Goal: Check status: Check status

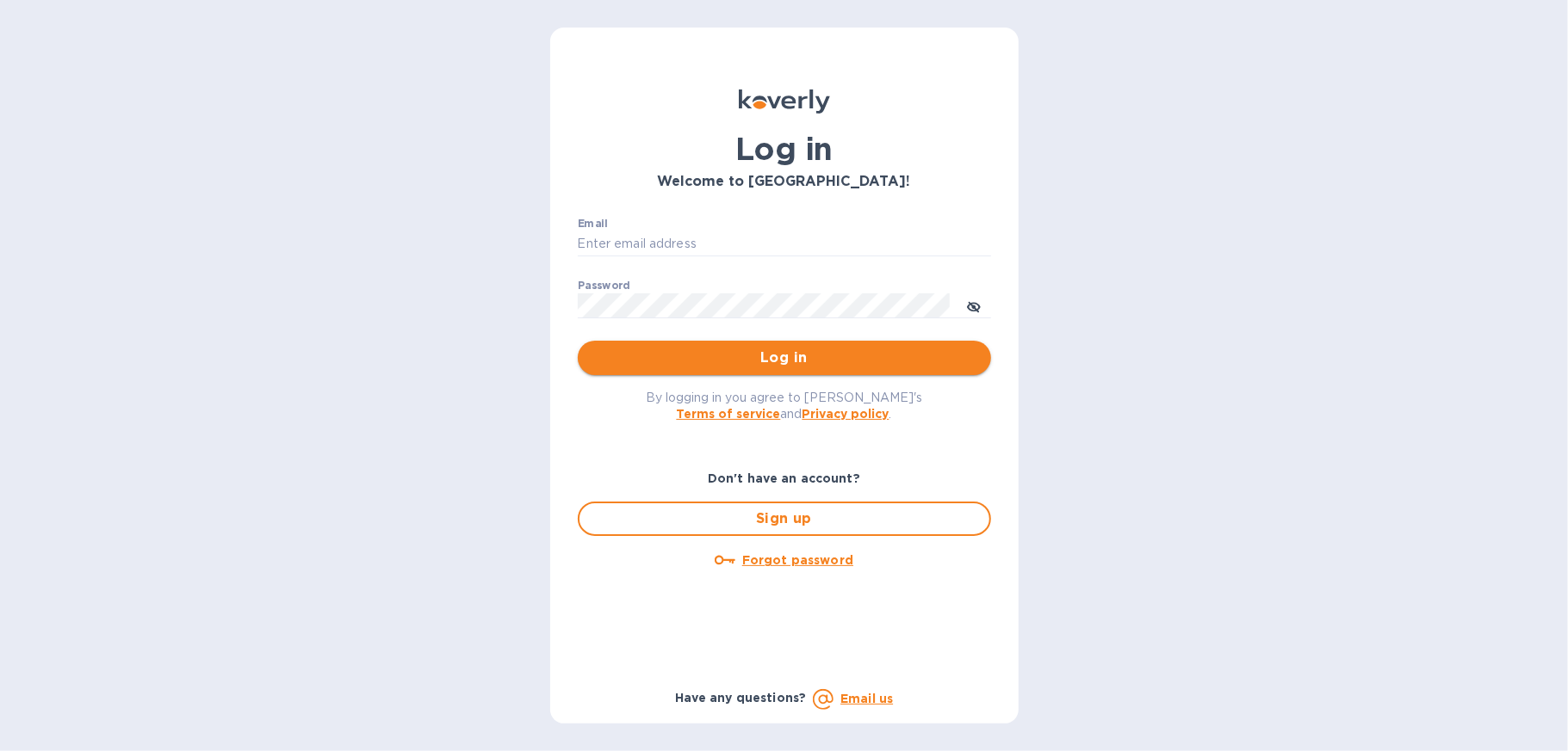
type input "jquense@borealcontractors.com"
click at [793, 372] on button "Log in" at bounding box center [784, 358] width 413 height 34
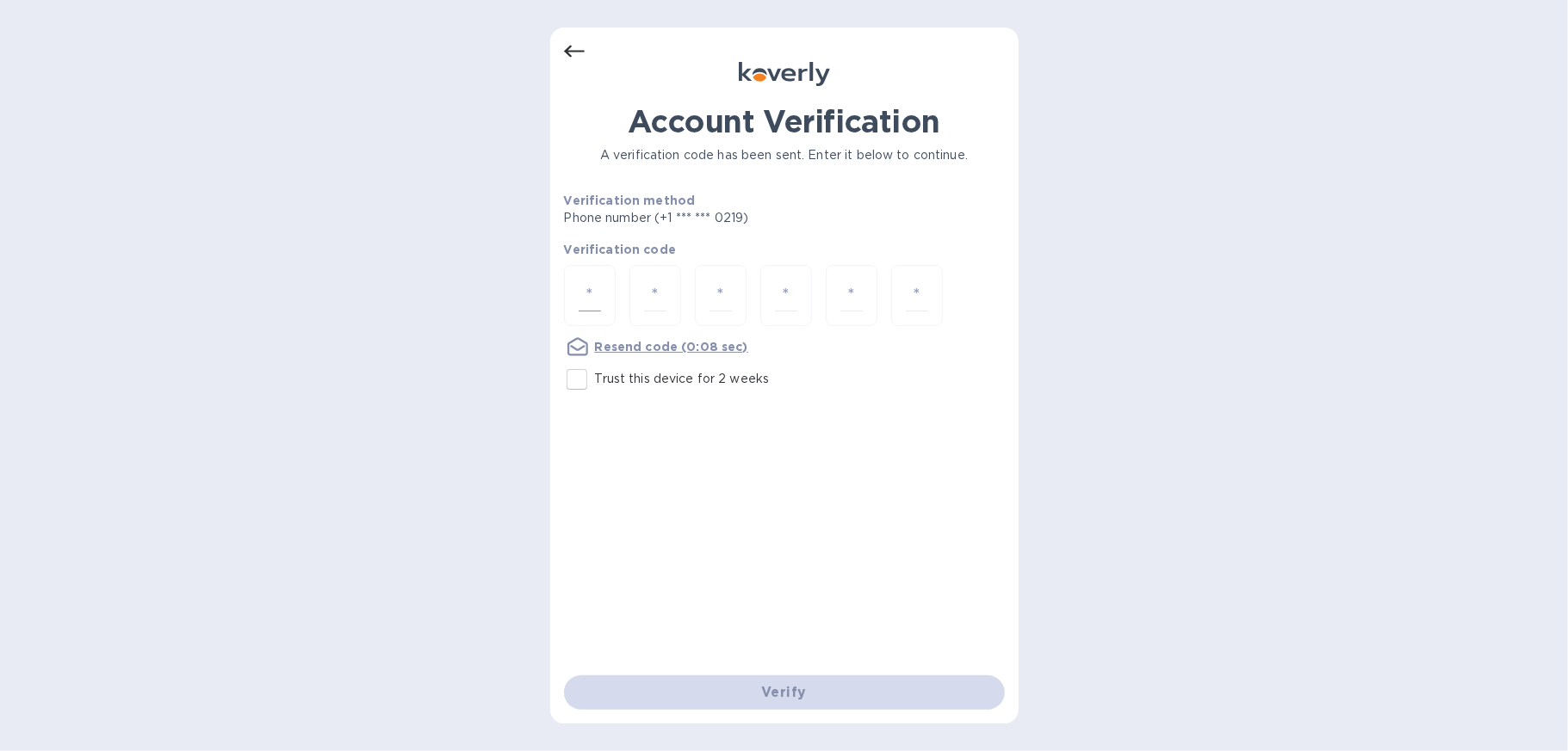
click at [588, 297] on input "number" at bounding box center [590, 295] width 22 height 32
type input "3"
type input "6"
type input "0"
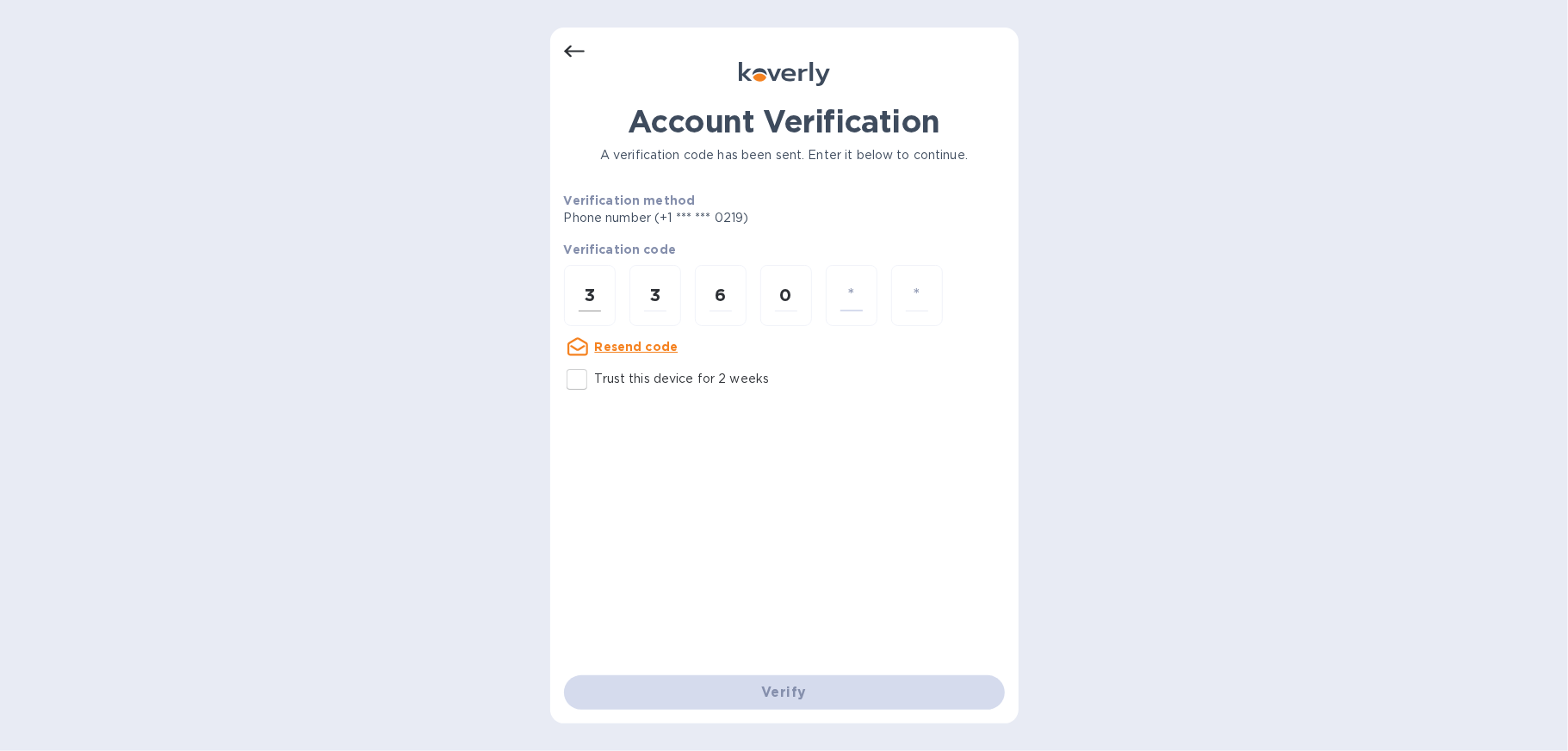
type input "9"
type input "1"
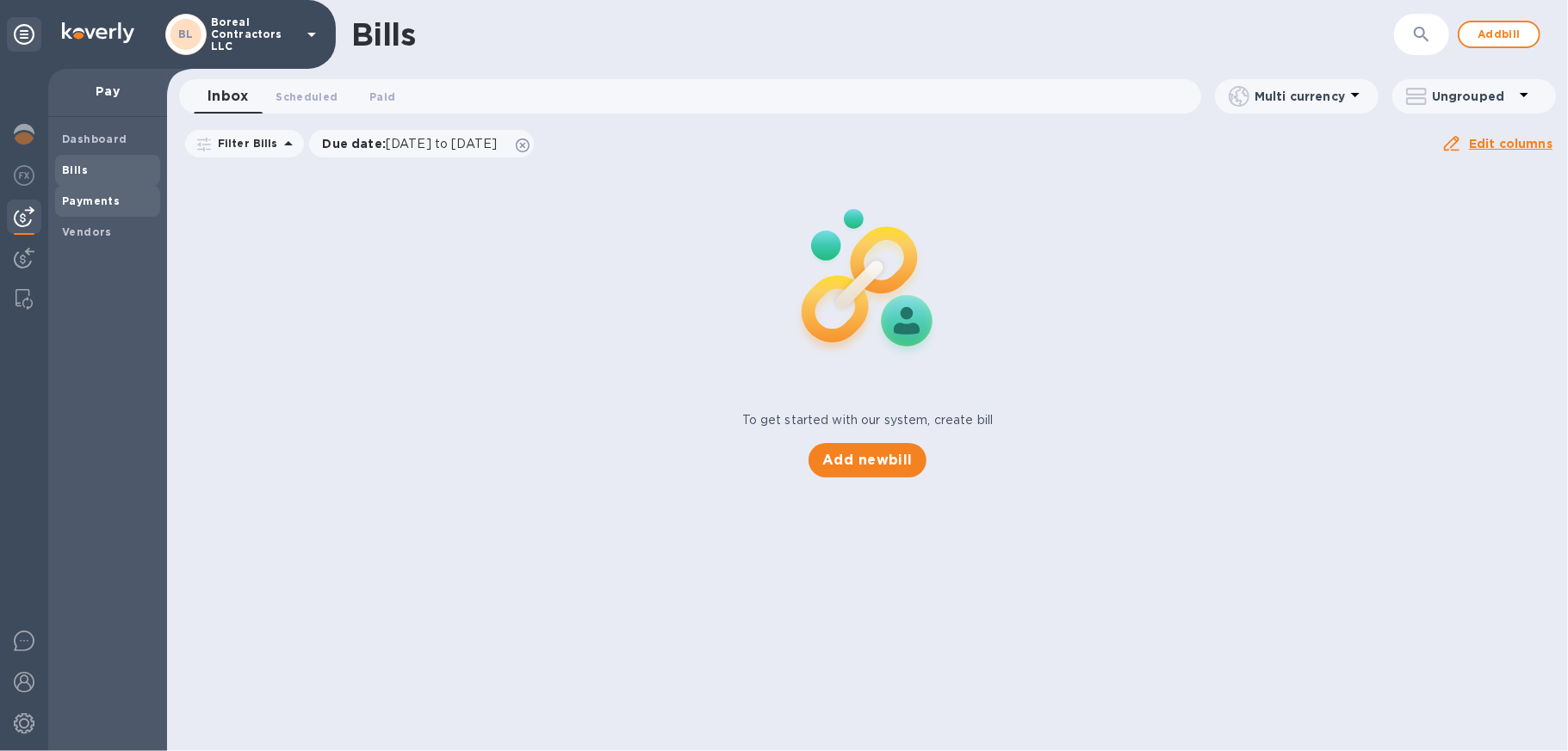
click at [77, 201] on b "Payments" at bounding box center [90, 201] width 58 height 13
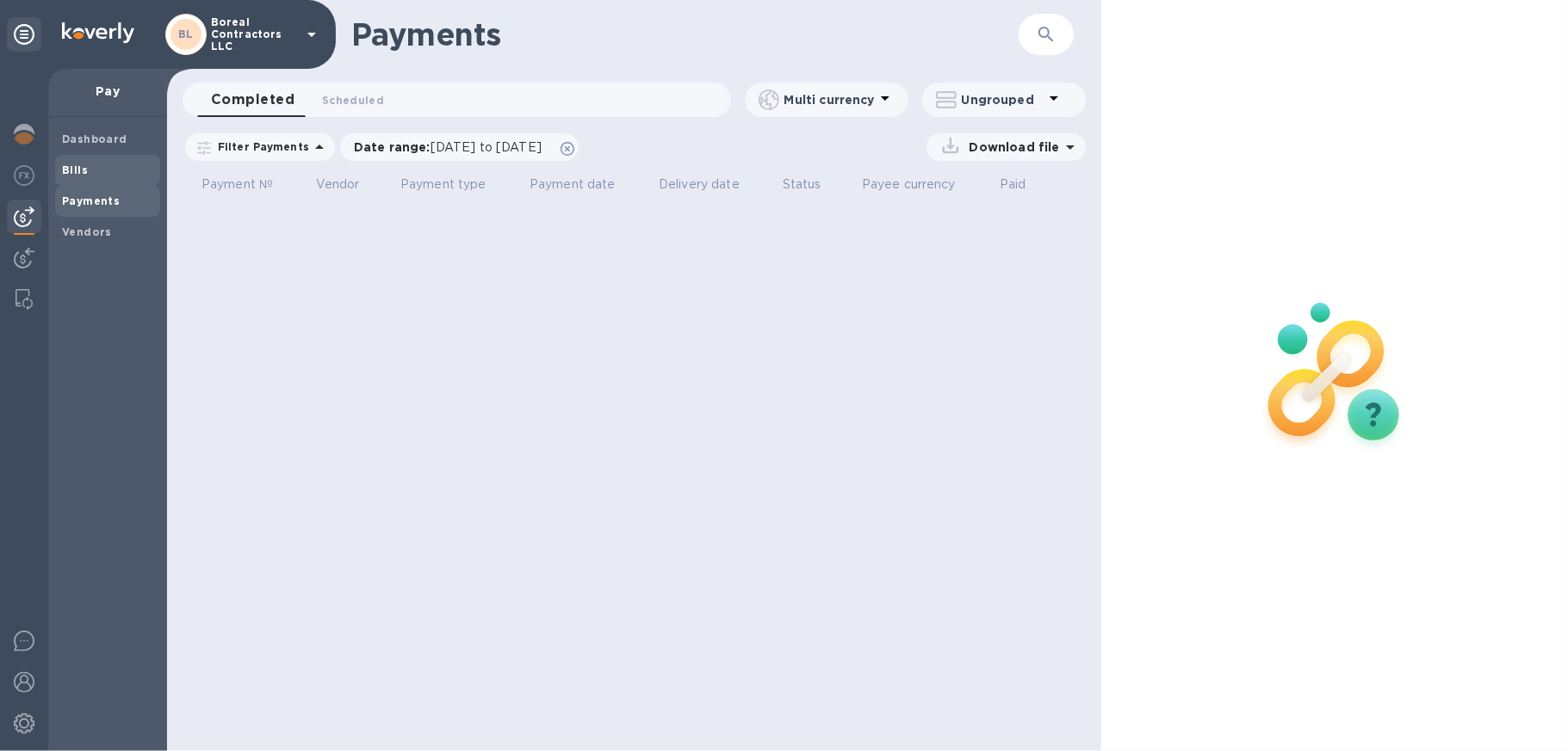
click at [84, 168] on b "Bills" at bounding box center [75, 170] width 26 height 13
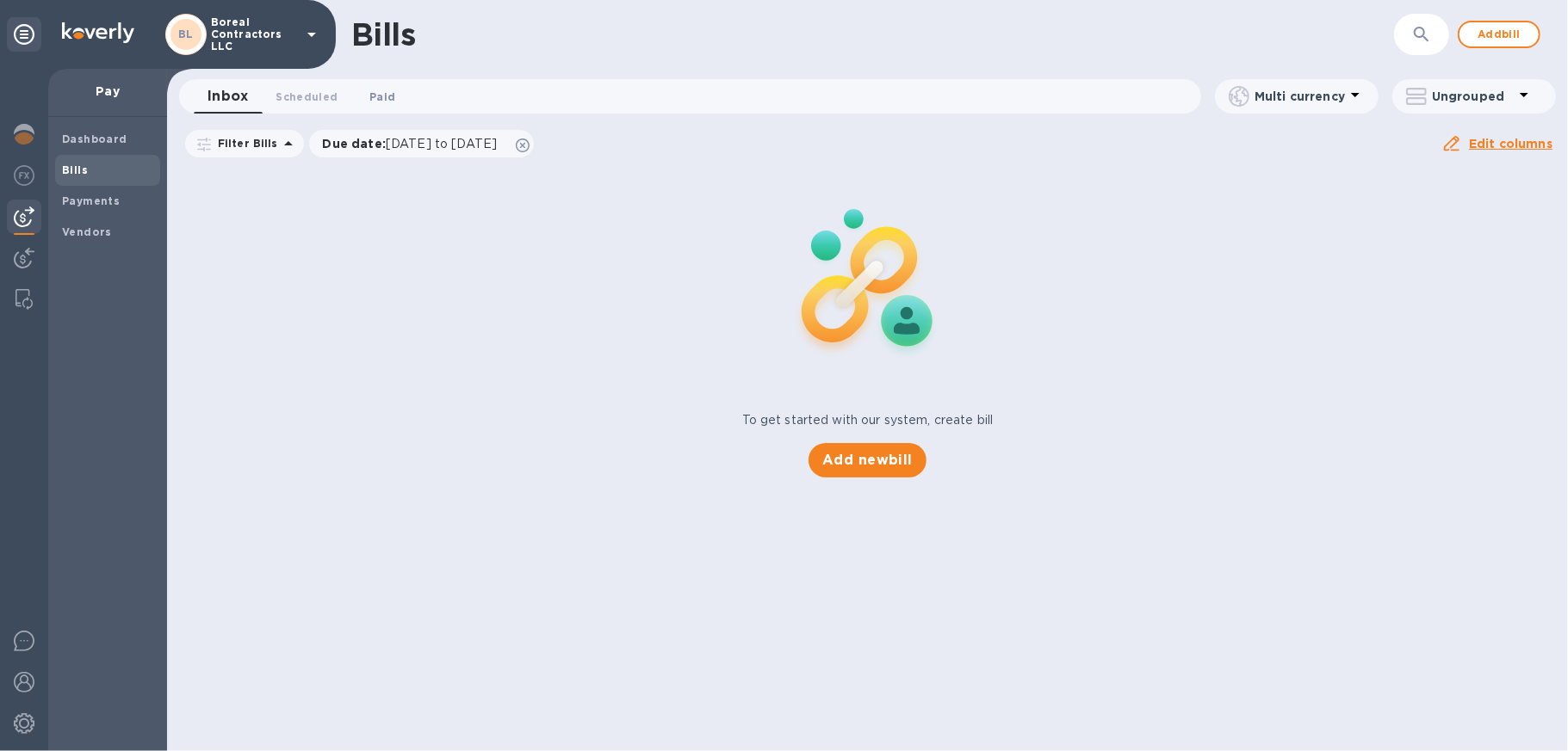
click at [383, 88] on span "Paid 0" at bounding box center [383, 97] width 26 height 18
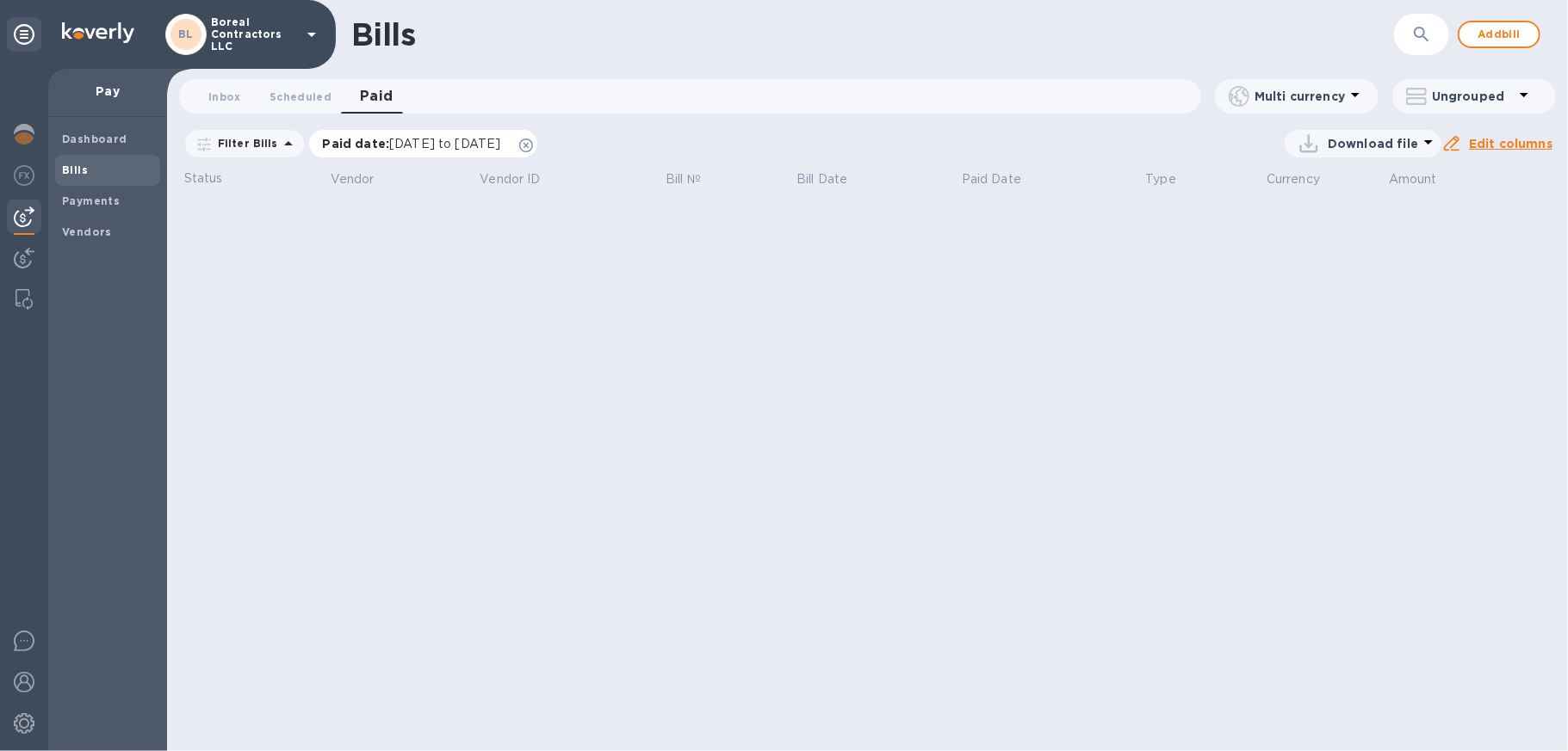
click at [533, 144] on icon at bounding box center [525, 145] width 14 height 14
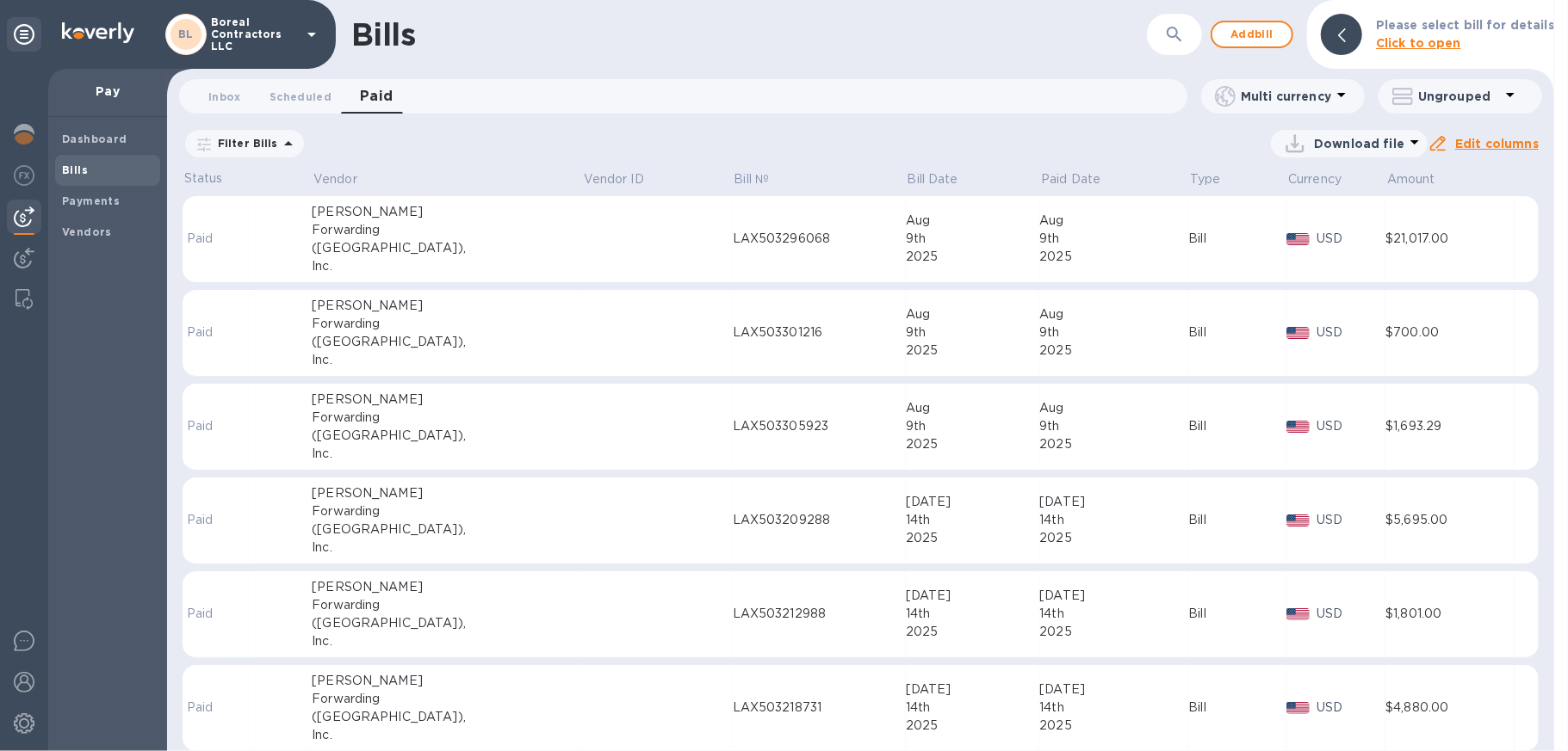
click at [738, 229] on div "LAX503296068" at bounding box center [819, 239] width 173 height 18
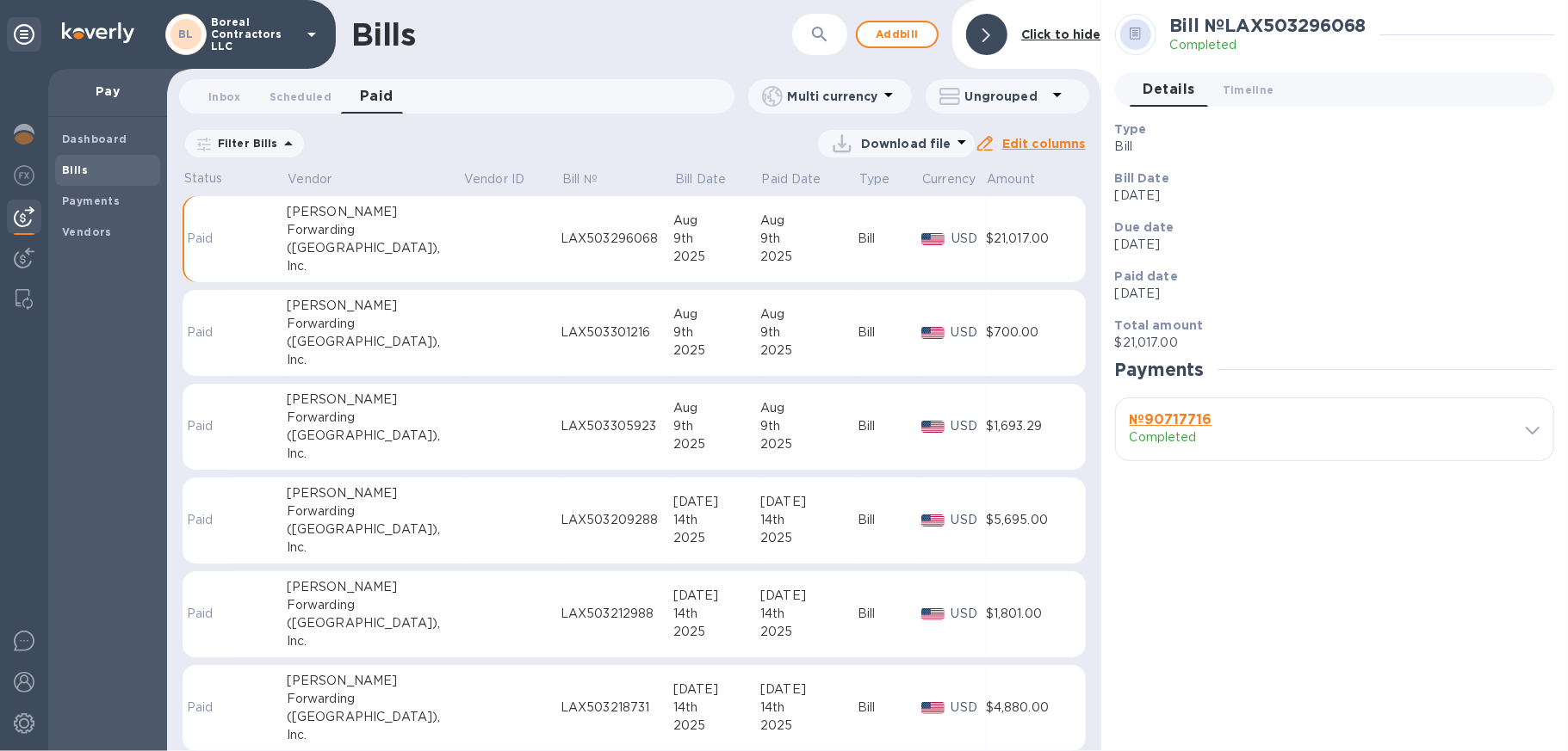
click at [1195, 412] on b "№ 90717716" at bounding box center [1171, 419] width 83 height 17
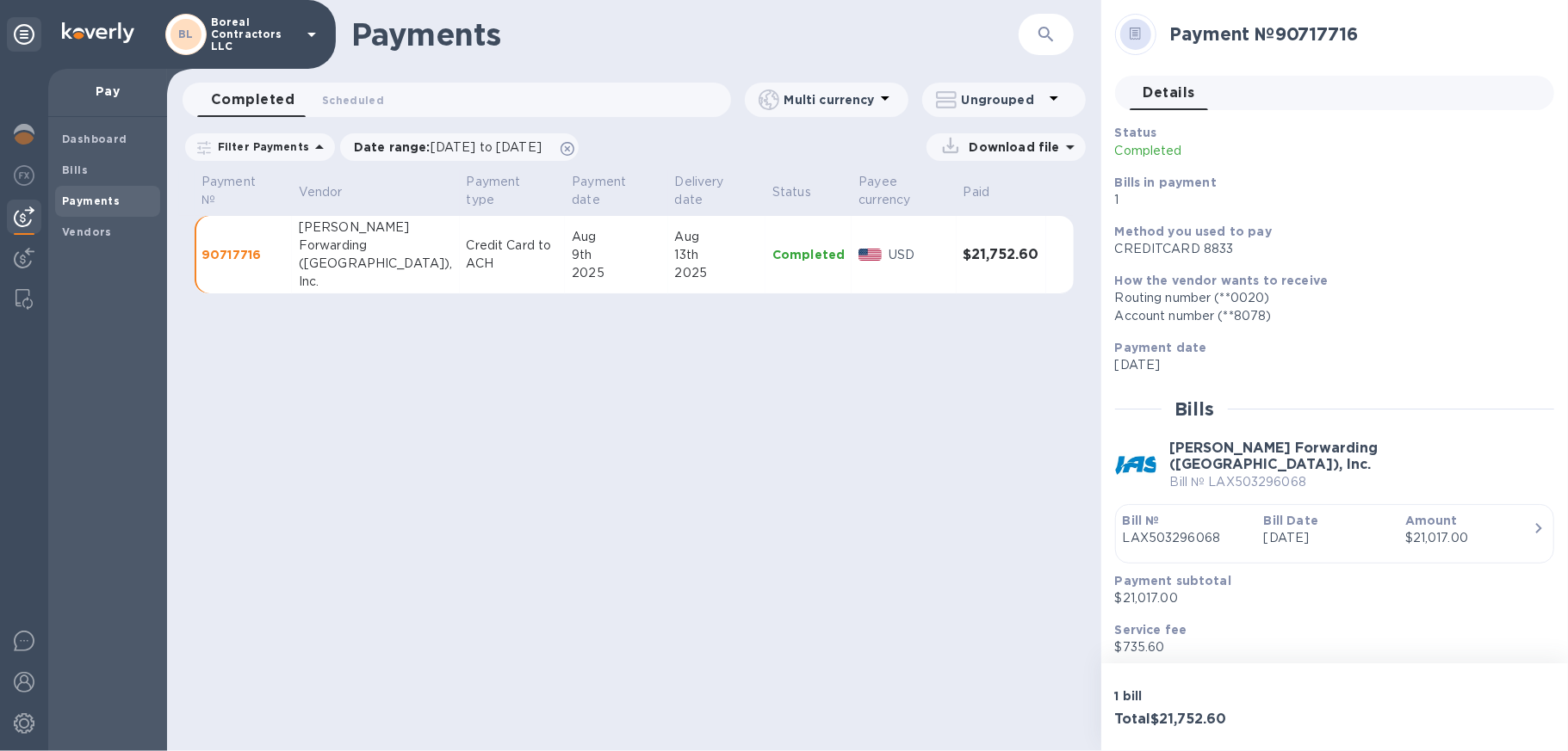
scroll to position [46, 0]
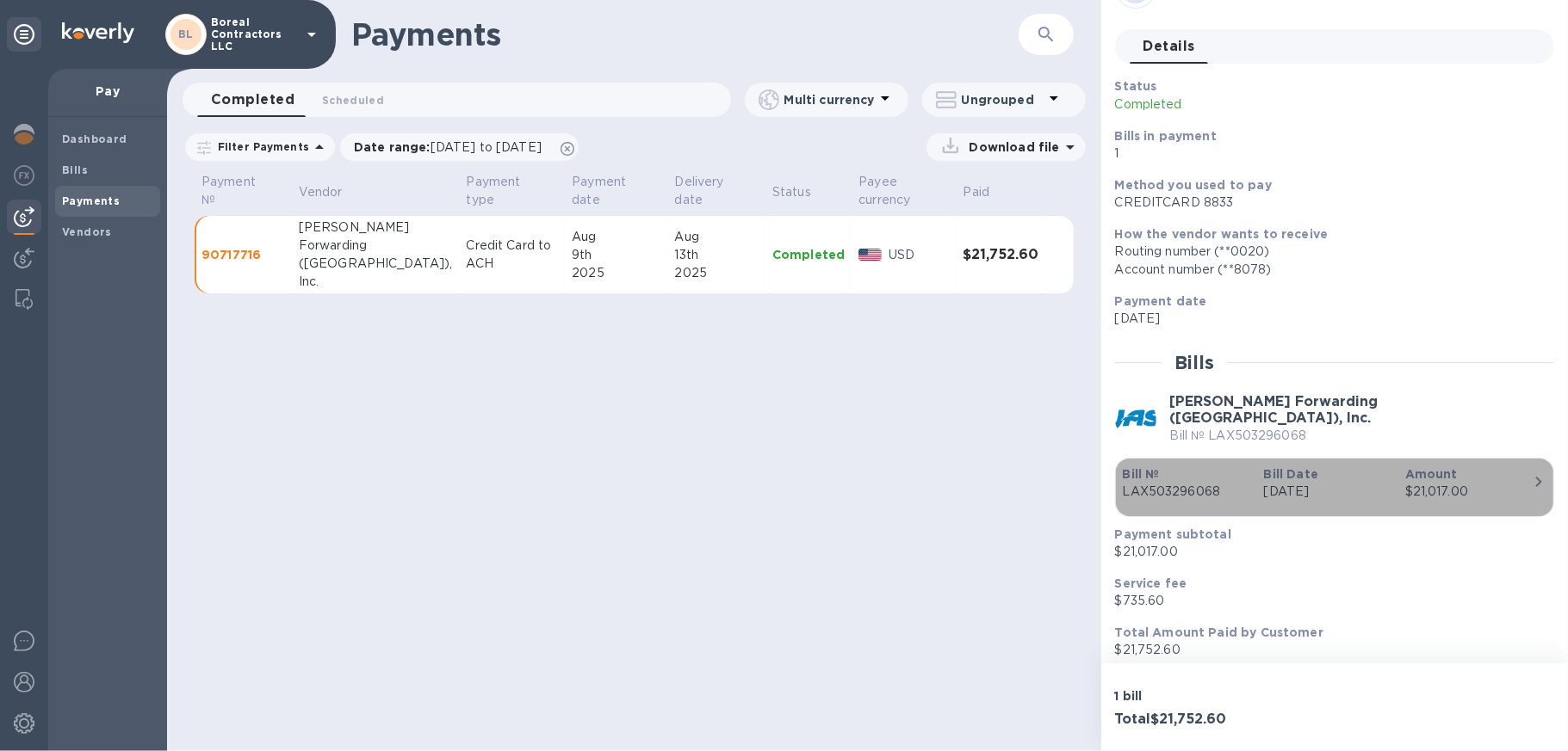
click at [1487, 468] on p "Amount" at bounding box center [1468, 474] width 127 height 18
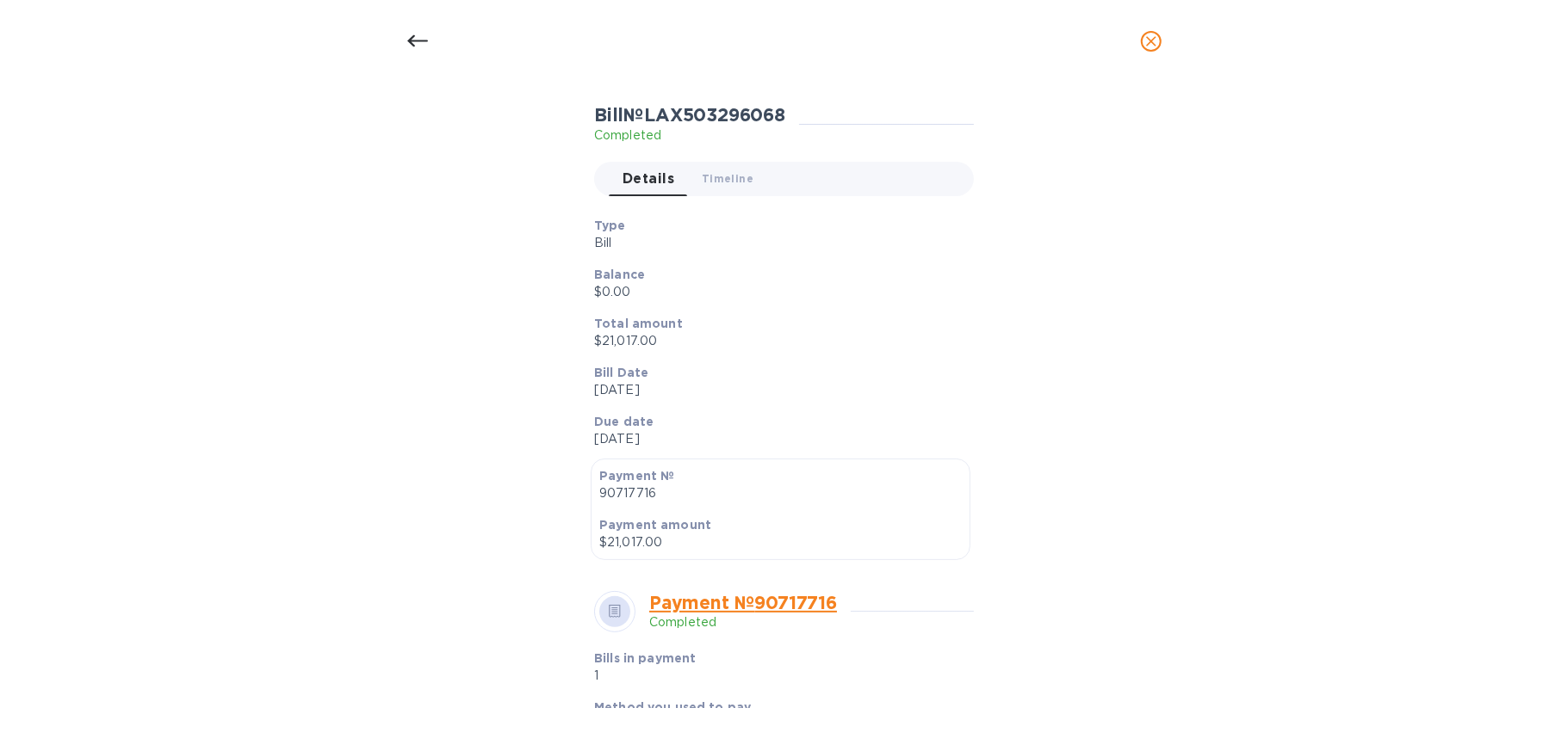
scroll to position [0, 0]
